Goal: Find specific page/section: Find specific page/section

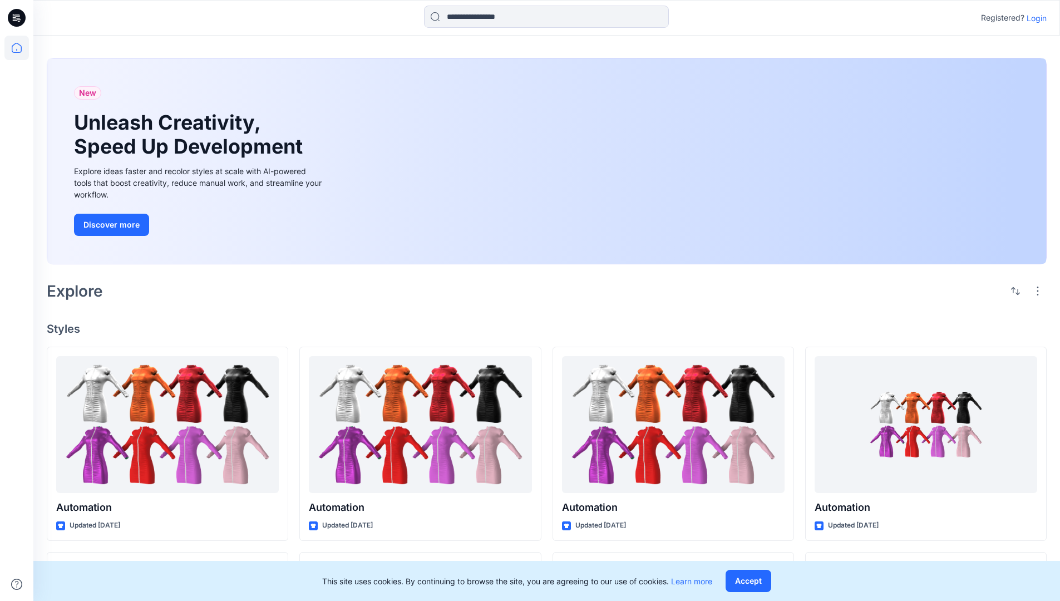
click at [1034, 18] on p "Login" at bounding box center [1037, 18] width 20 height 12
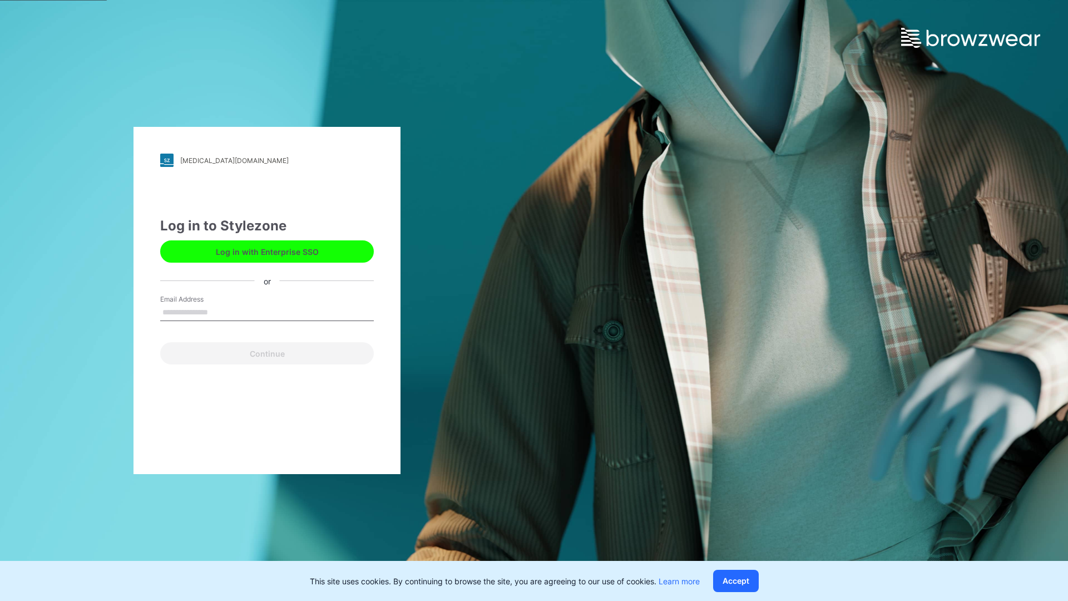
click at [220, 312] on input "Email Address" at bounding box center [267, 312] width 214 height 17
type input "**********"
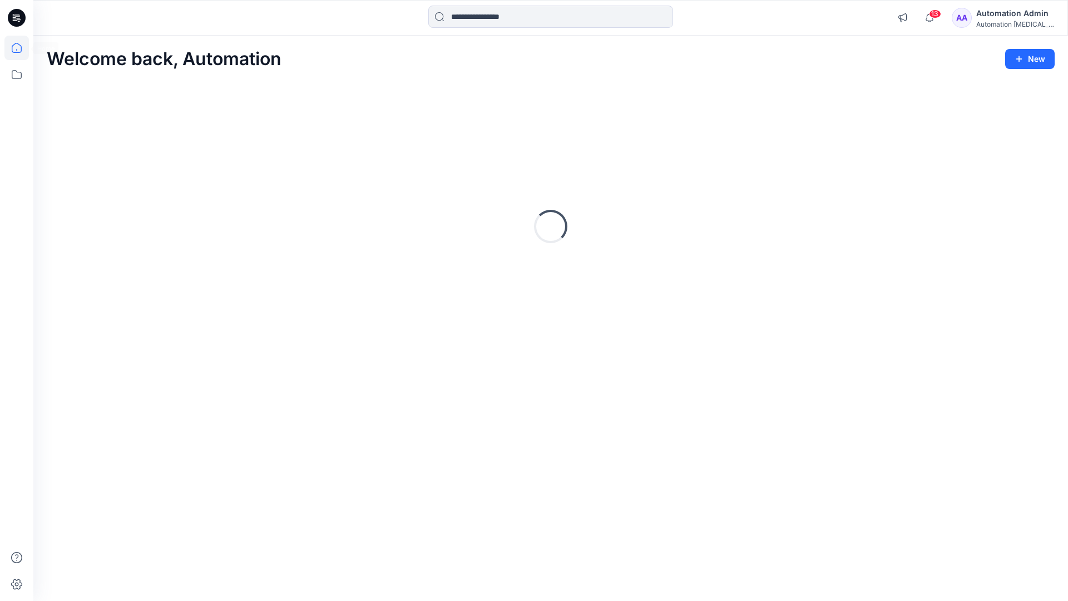
click at [21, 48] on icon at bounding box center [17, 48] width 10 height 10
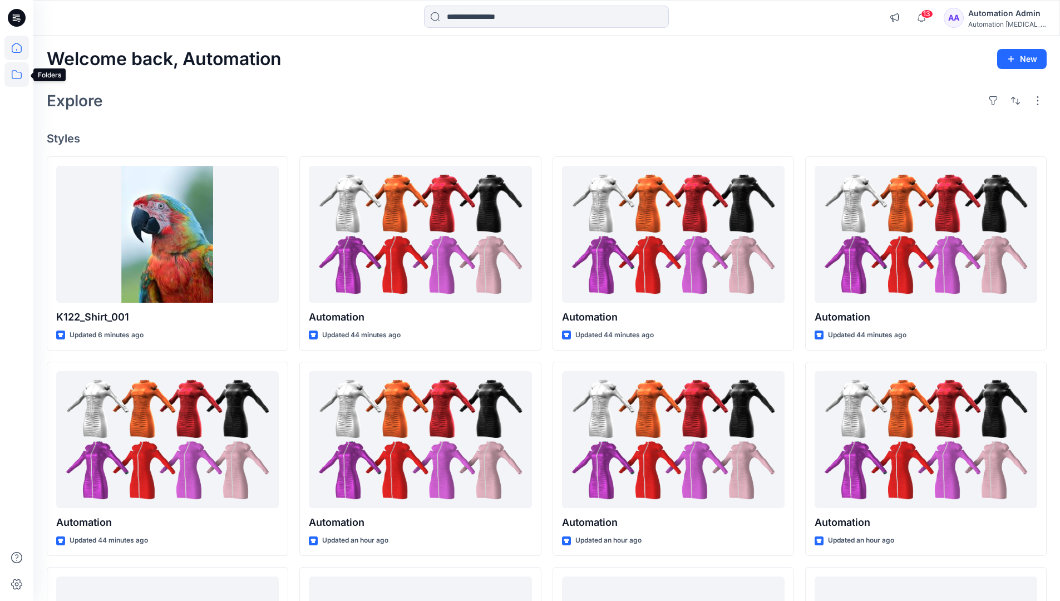
click at [18, 75] on icon at bounding box center [16, 74] width 24 height 24
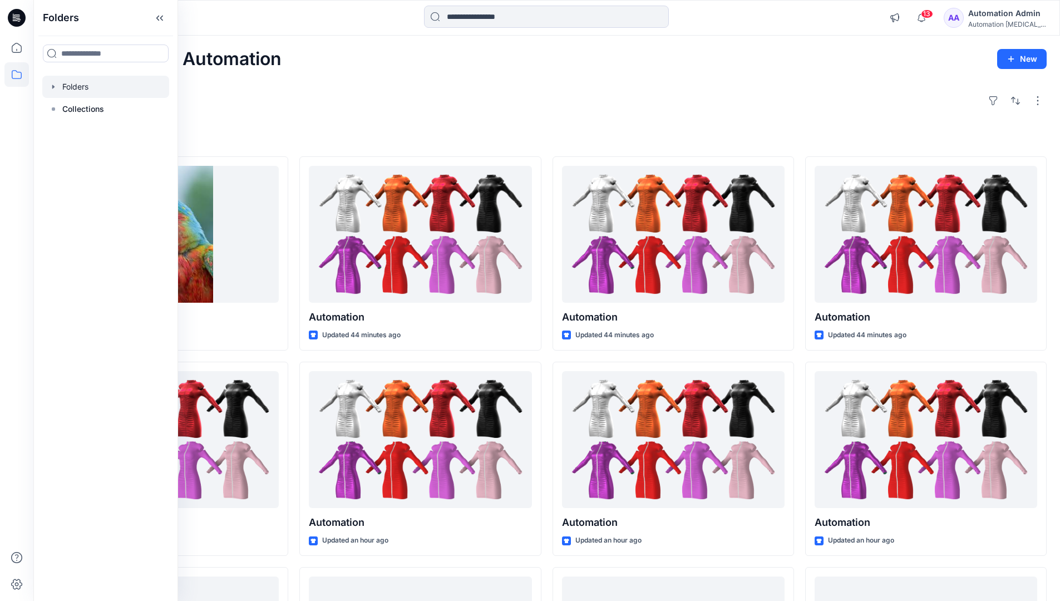
click at [119, 87] on div at bounding box center [105, 87] width 127 height 22
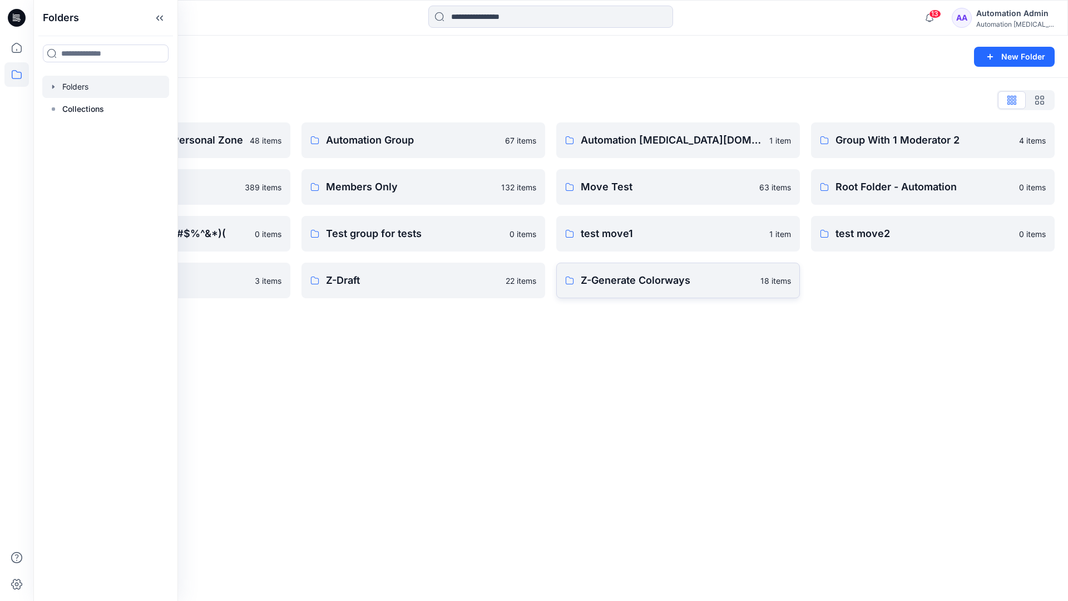
click at [639, 285] on p "Z-Generate Colorways" at bounding box center [667, 281] width 173 height 16
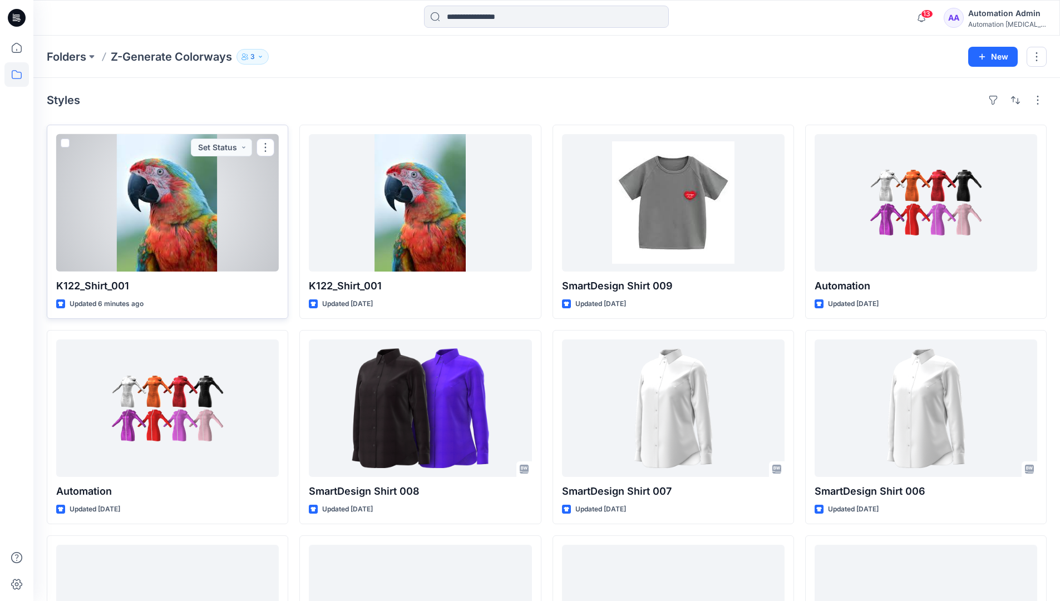
click at [65, 142] on span at bounding box center [65, 143] width 9 height 9
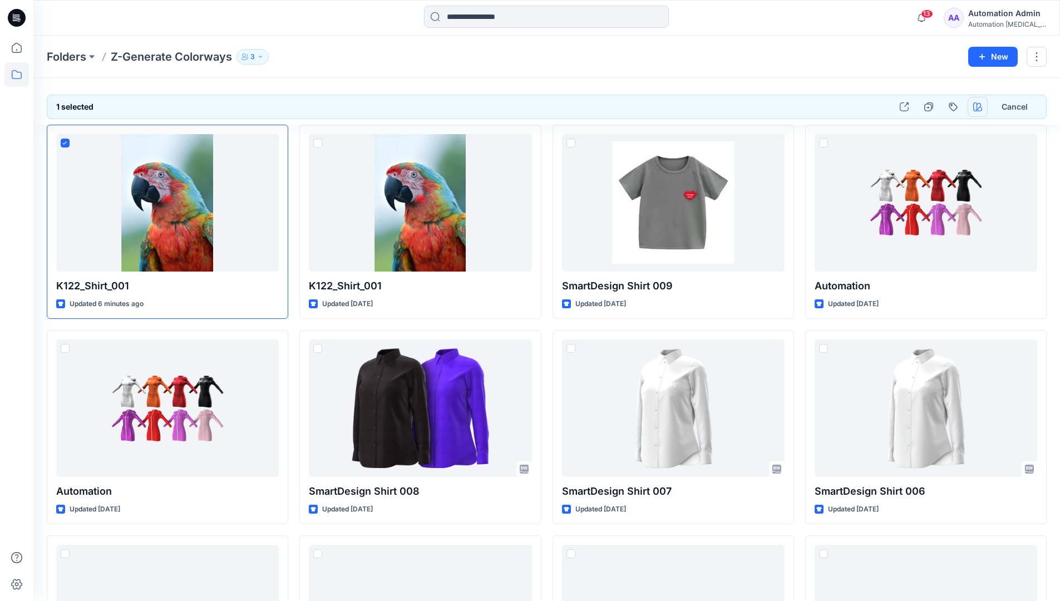
click at [975, 102] on icon "button" at bounding box center [977, 106] width 9 height 9
